Goal: Task Accomplishment & Management: Use online tool/utility

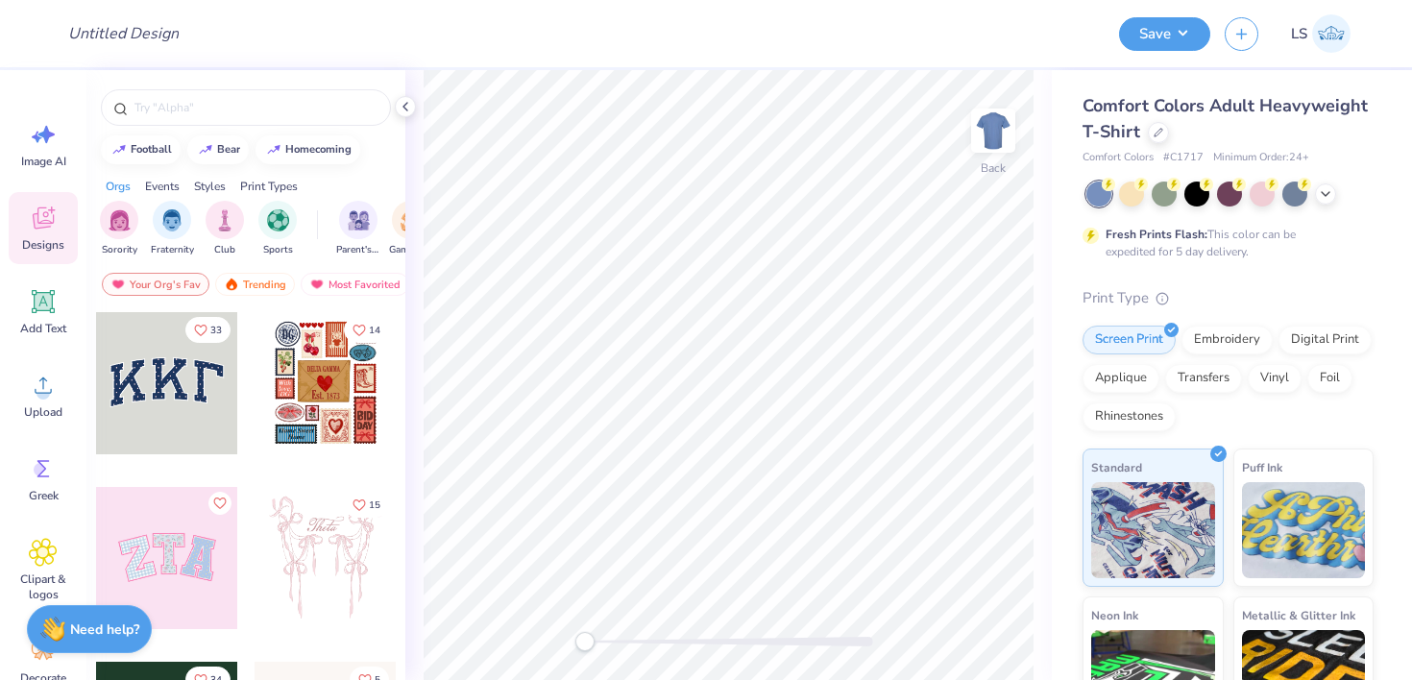
click at [150, 386] on div at bounding box center [167, 383] width 142 height 142
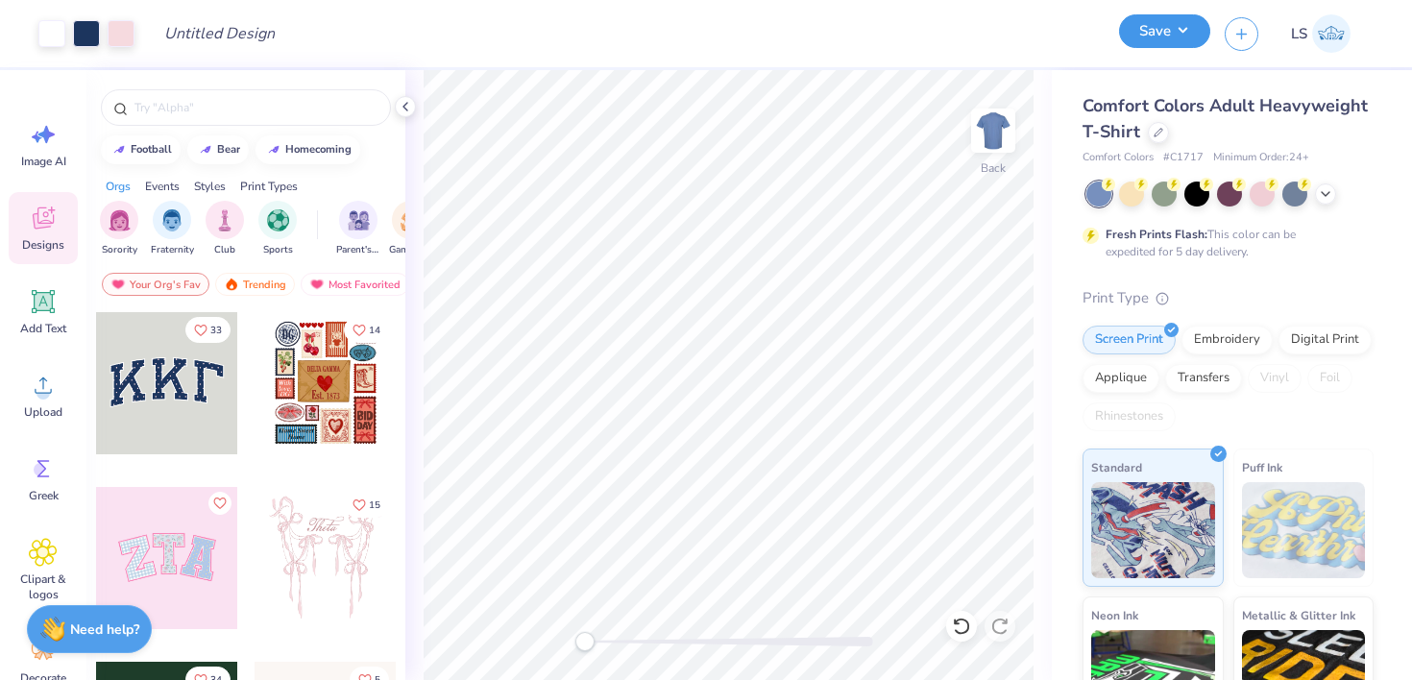
click at [1148, 41] on button "Save" at bounding box center [1164, 31] width 91 height 34
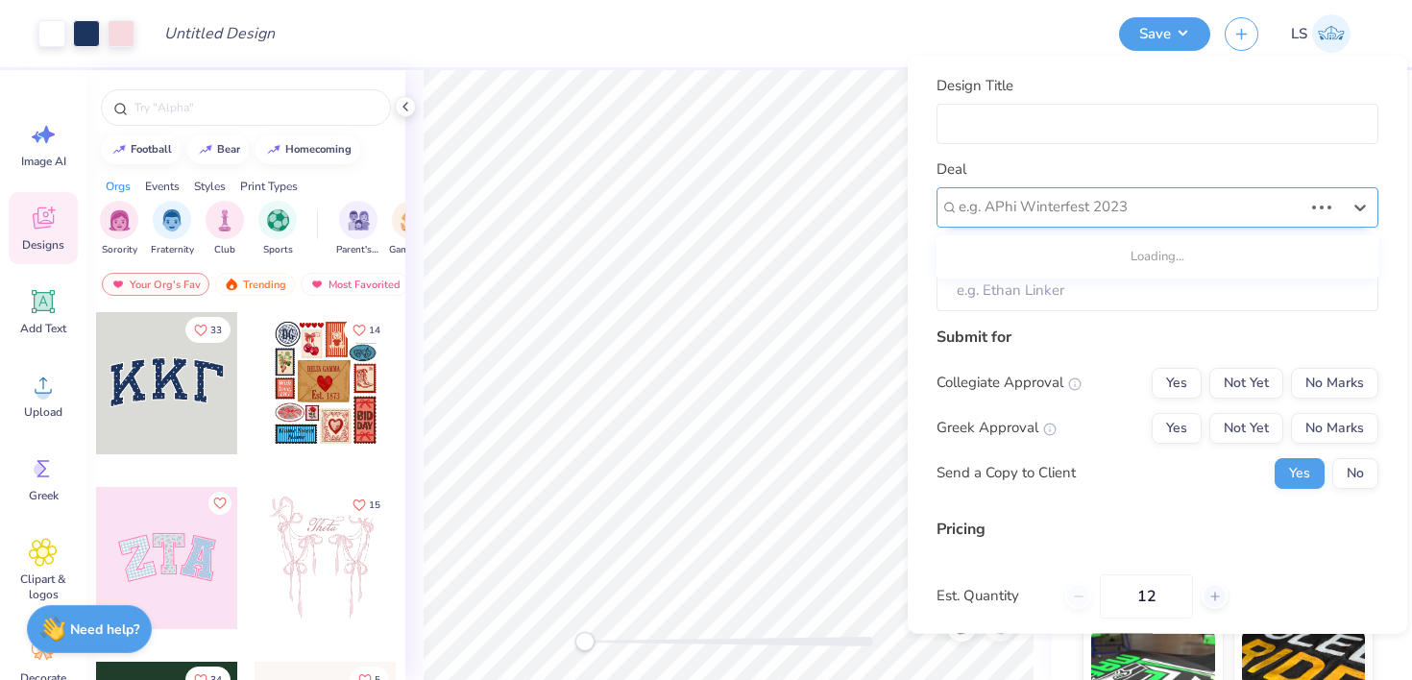
click at [1057, 217] on div at bounding box center [1130, 207] width 344 height 26
click at [1141, 172] on div "Deal Use Up and Down to choose options, press Enter to select the currently foc…" at bounding box center [1157, 192] width 442 height 69
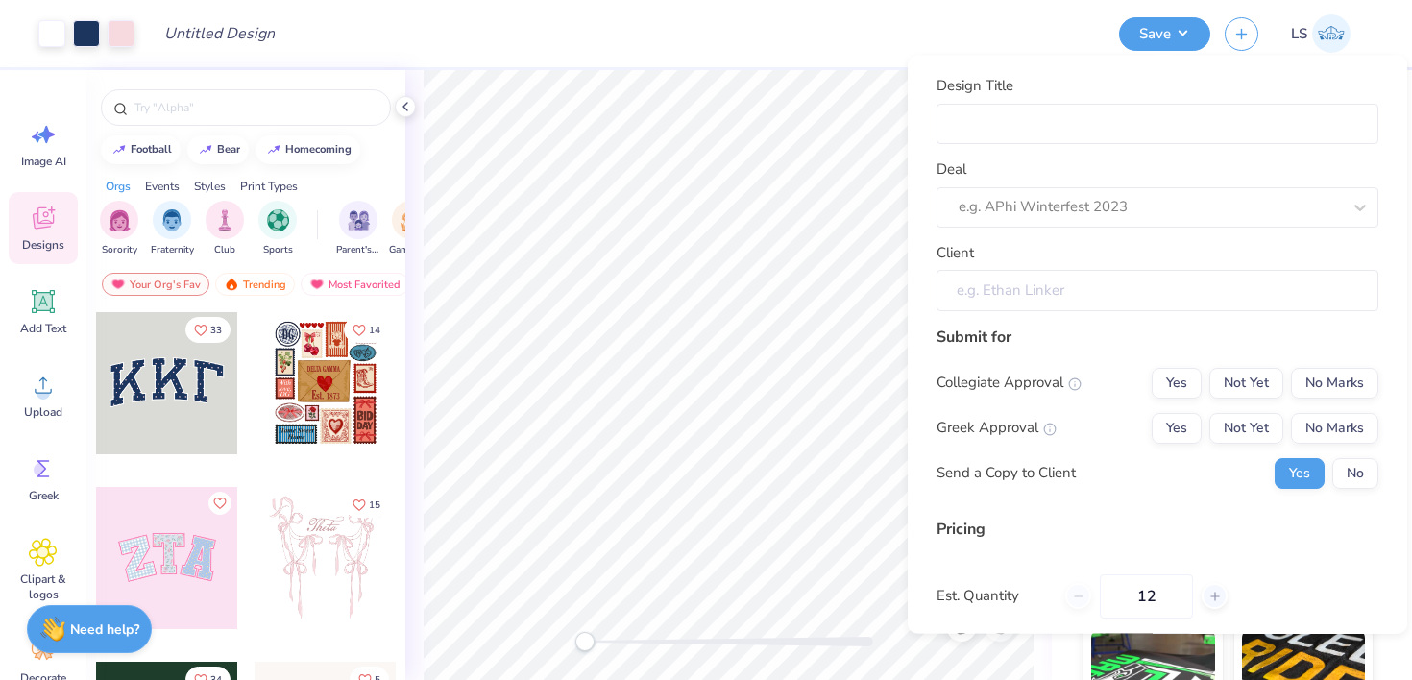
click at [1047, 291] on input "Client" at bounding box center [1157, 290] width 442 height 41
click at [907, 26] on div "Design Title" at bounding box center [626, 33] width 955 height 67
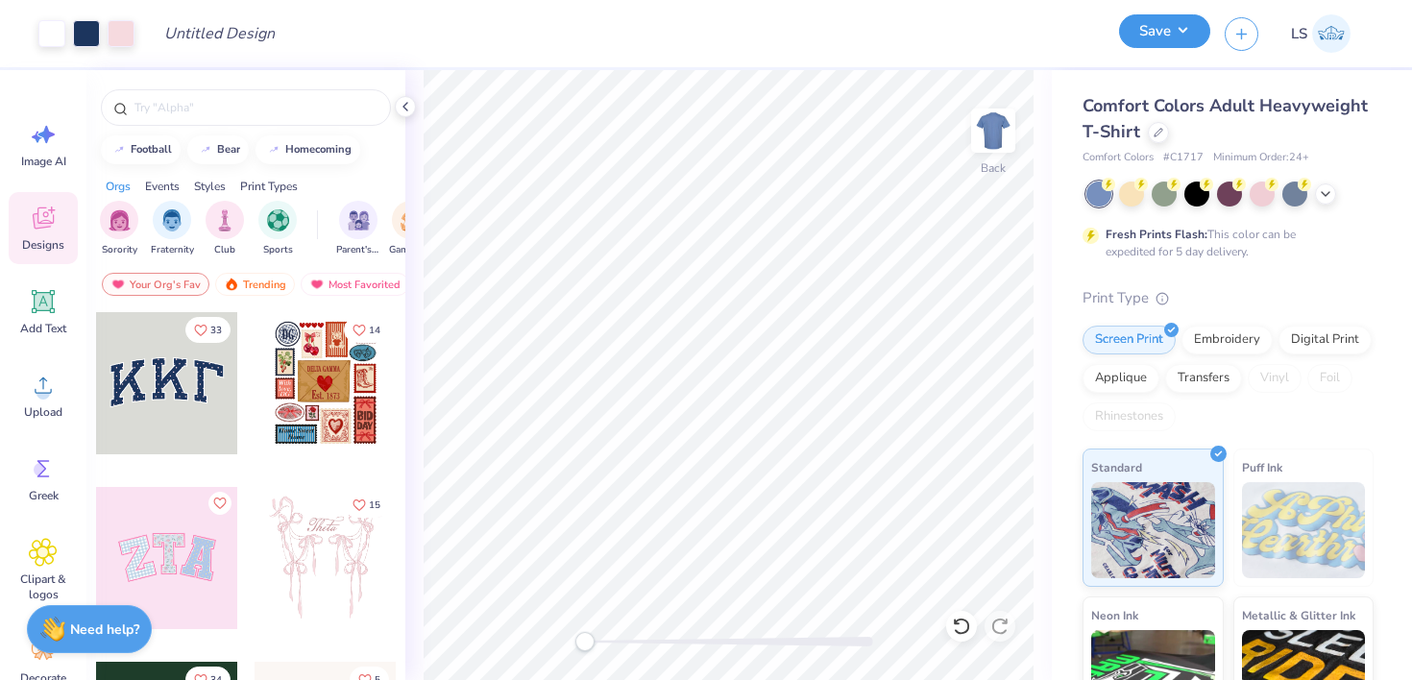
click at [1148, 36] on button "Save" at bounding box center [1164, 31] width 91 height 34
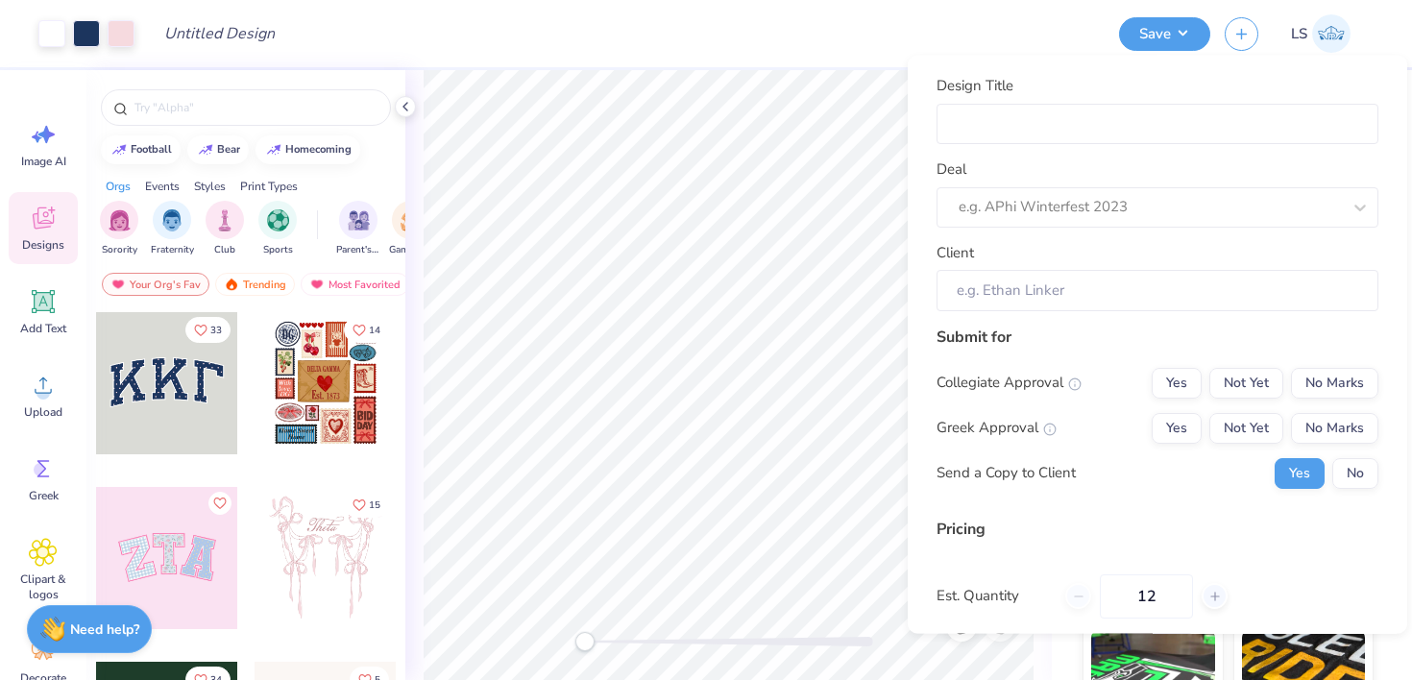
click at [926, 34] on div "Design Title" at bounding box center [626, 33] width 955 height 67
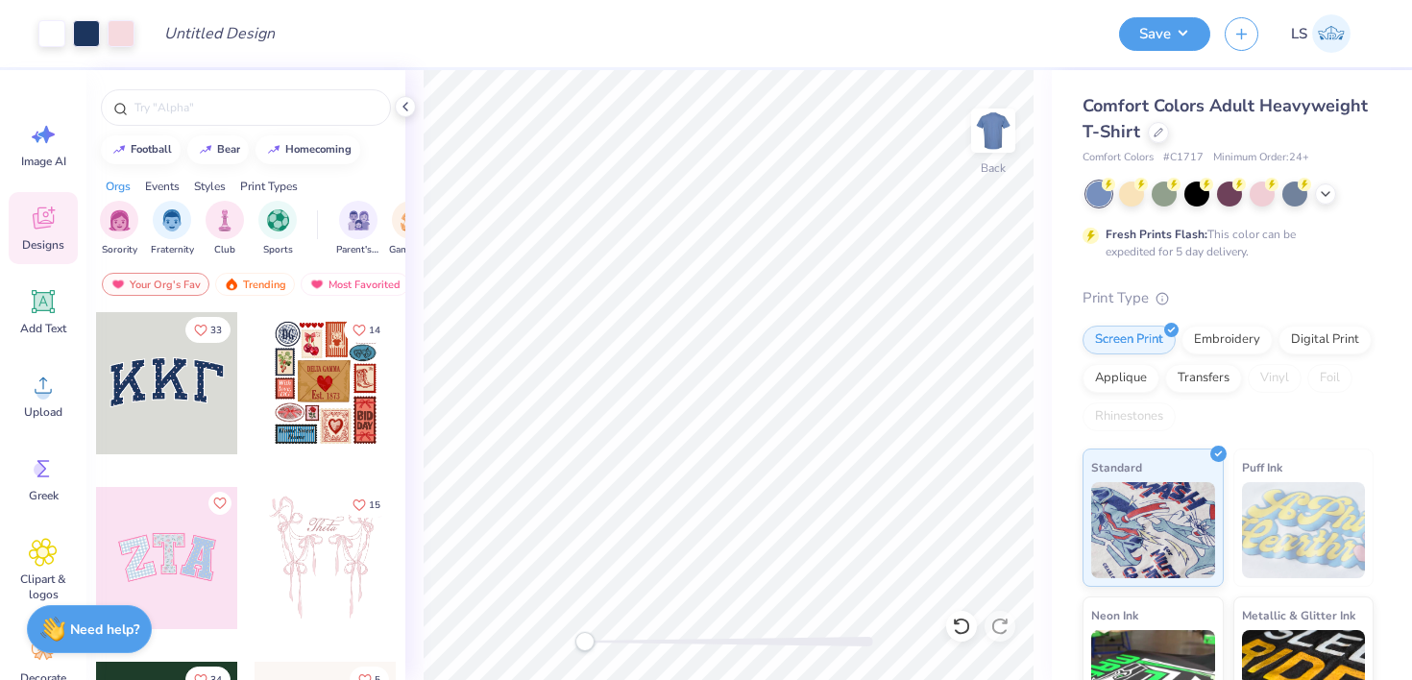
click at [1333, 37] on img at bounding box center [1331, 33] width 38 height 38
